Goal: Check status: Check status

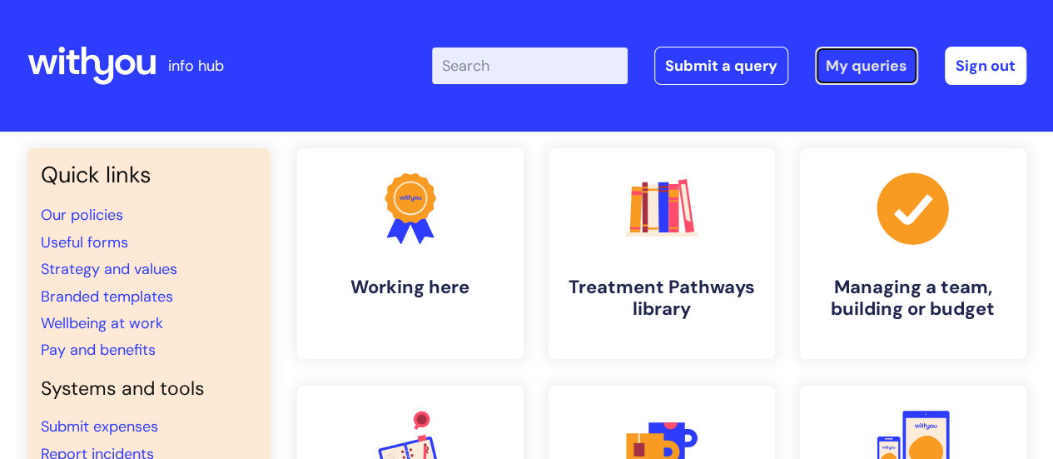
click at [862, 75] on link "My queries" at bounding box center [866, 66] width 103 height 38
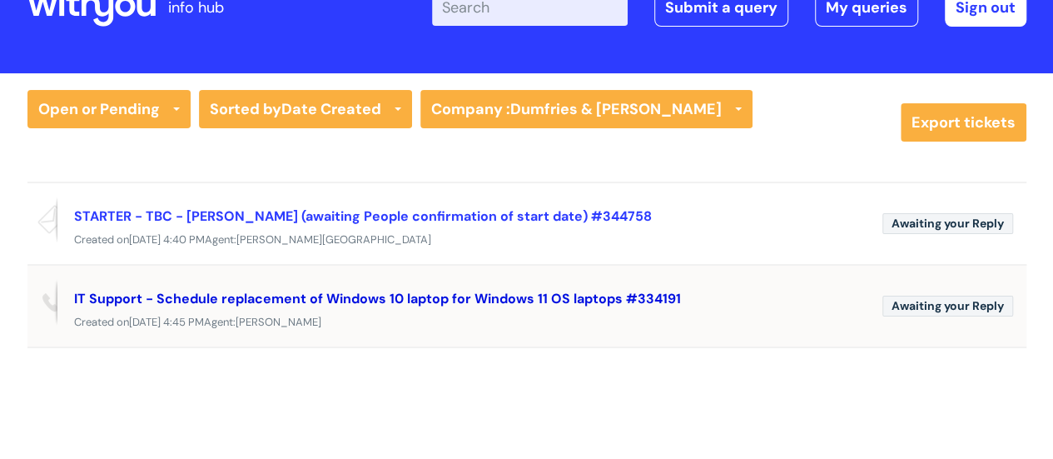
scroll to position [83, 0]
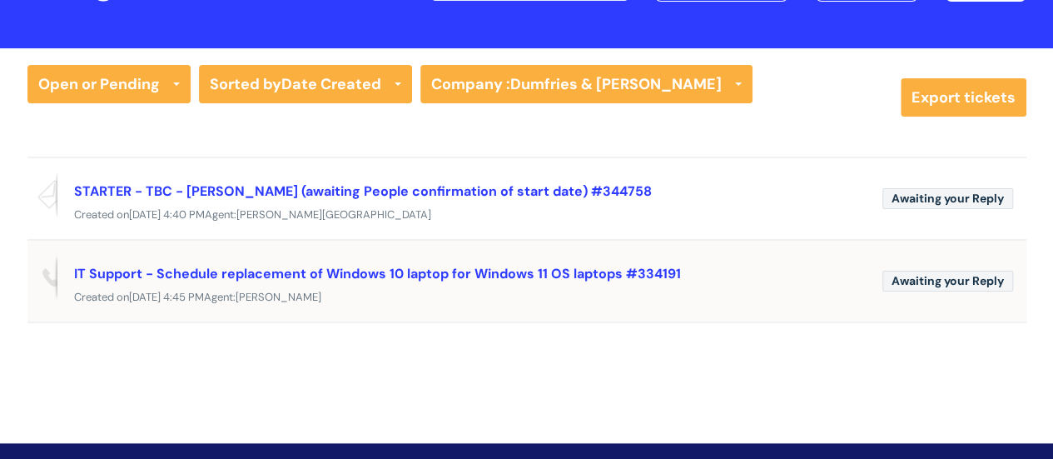
click at [444, 285] on div "IT Support - Schedule replacement of Windows 10 laptop for Windows 11 OS laptop…" at bounding box center [471, 273] width 795 height 27
click at [140, 269] on link "IT Support - Schedule replacement of Windows 10 laptop for Windows 11 OS laptop…" at bounding box center [377, 273] width 607 height 17
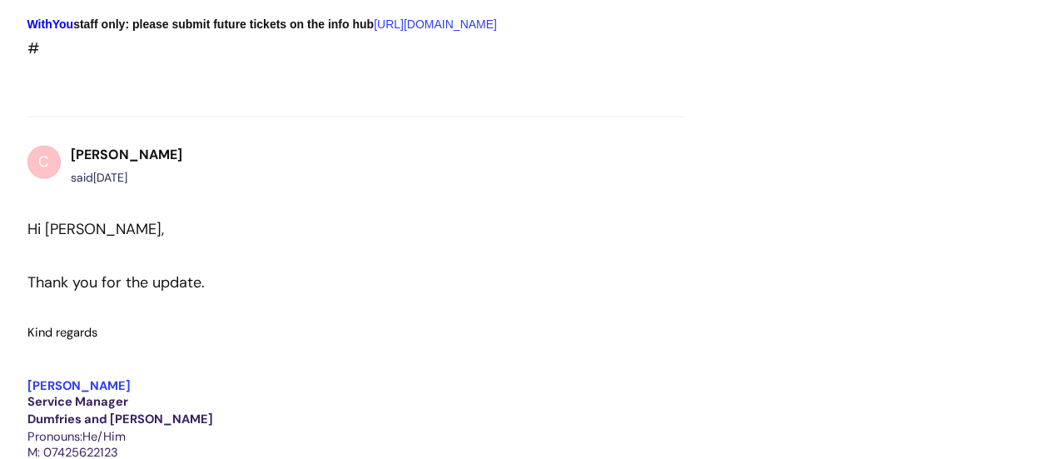
scroll to position [7575, 0]
